Goal: Information Seeking & Learning: Learn about a topic

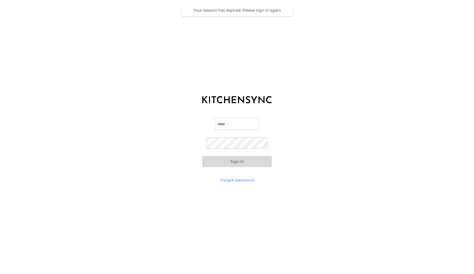
type input "**********"
click at [237, 162] on button "Sign in" at bounding box center [236, 161] width 69 height 11
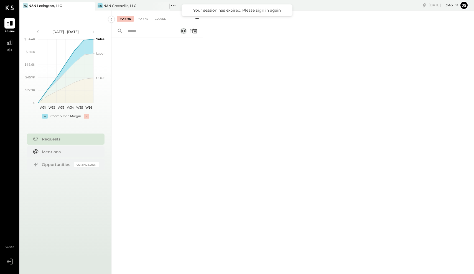
click at [68, 7] on div "NL [GEOGRAPHIC_DATA], LLC" at bounding box center [53, 5] width 67 height 5
click at [10, 43] on icon at bounding box center [9, 42] width 7 height 7
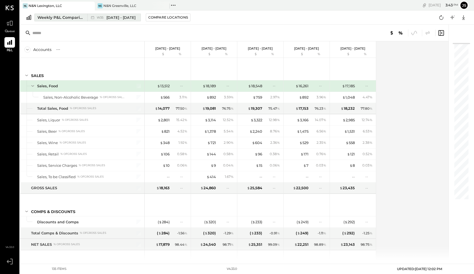
click at [128, 19] on span "[DATE] - [DATE]" at bounding box center [120, 17] width 29 height 5
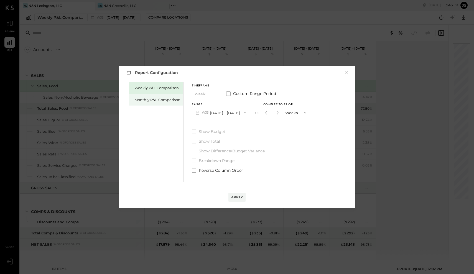
click at [169, 101] on div "Monthly P&L Comparison" at bounding box center [157, 99] width 46 height 5
click at [265, 113] on div "Compare" at bounding box center [266, 112] width 18 height 5
click at [277, 112] on icon "button" at bounding box center [277, 112] width 1 height 3
type input "*"
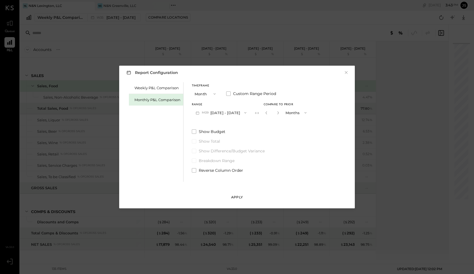
click at [237, 199] on div "Apply" at bounding box center [237, 197] width 12 height 5
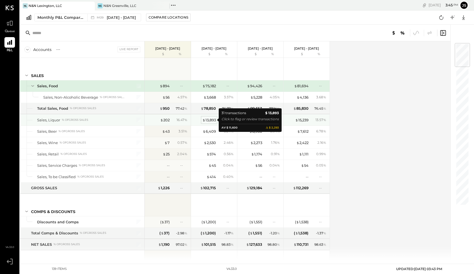
click at [209, 121] on div "$ 13,893" at bounding box center [209, 120] width 14 height 5
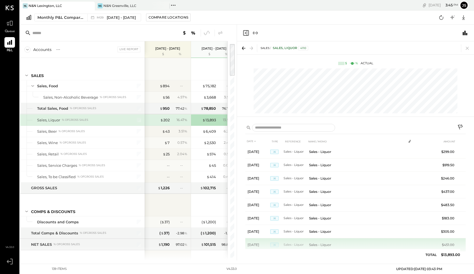
scroll to position [241, 0]
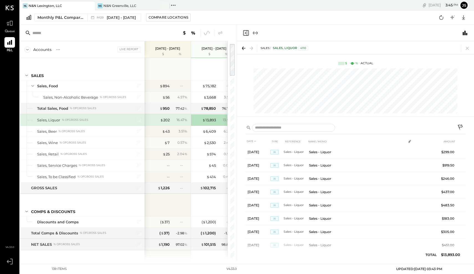
click at [245, 10] on div "Pinned Locations ( 2 ) [GEOGRAPHIC_DATA], LLC [GEOGRAPHIC_DATA], LLC No locatio…" at bounding box center [222, 5] width 105 height 11
click at [469, 48] on icon at bounding box center [468, 48] width 8 height 8
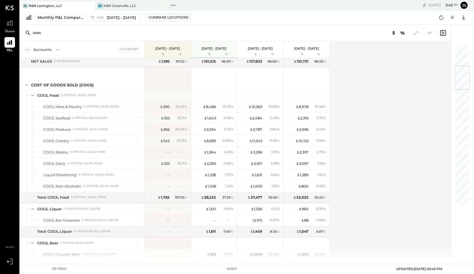
scroll to position [167, 0]
